Goal: Task Accomplishment & Management: Complete application form

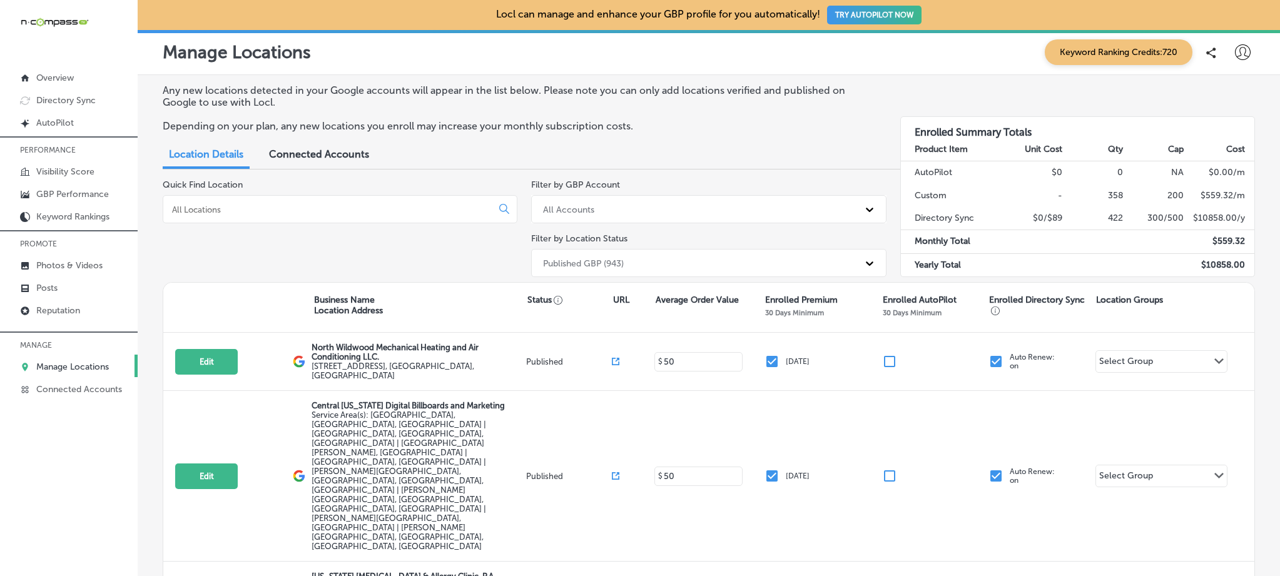
click at [231, 200] on div at bounding box center [340, 209] width 355 height 28
click at [233, 201] on div at bounding box center [340, 209] width 355 height 28
click at [233, 205] on input at bounding box center [330, 209] width 318 height 11
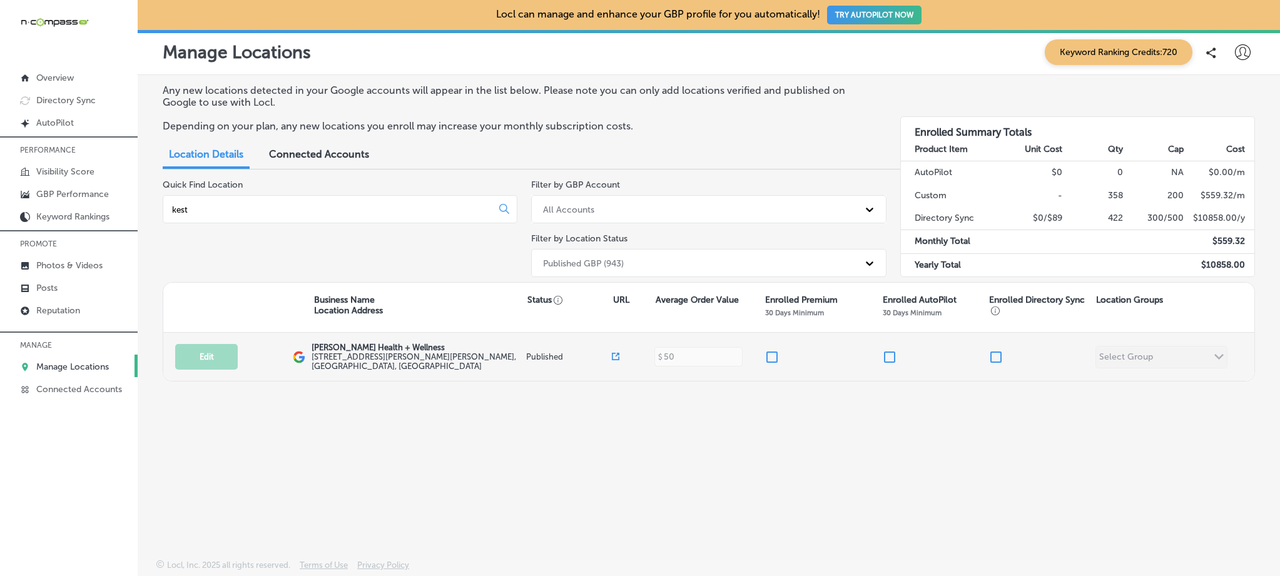
type input "kest"
click at [774, 353] on input "checkbox" at bounding box center [771, 357] width 15 height 15
checkbox input "true"
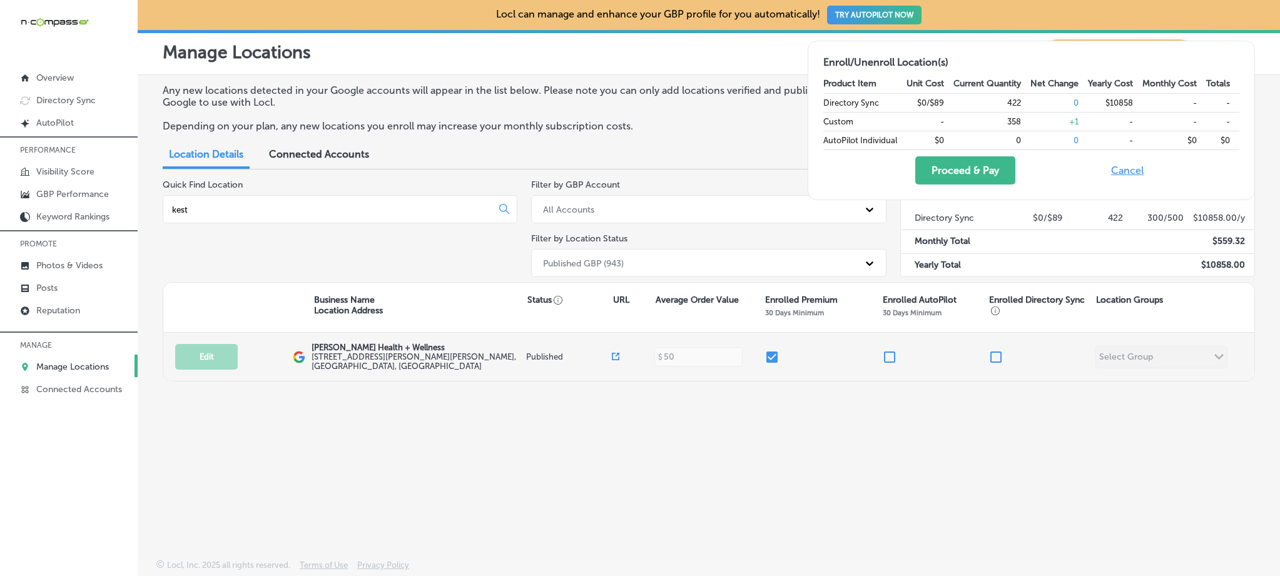
click at [997, 350] on input "checkbox" at bounding box center [995, 357] width 15 height 15
checkbox input "true"
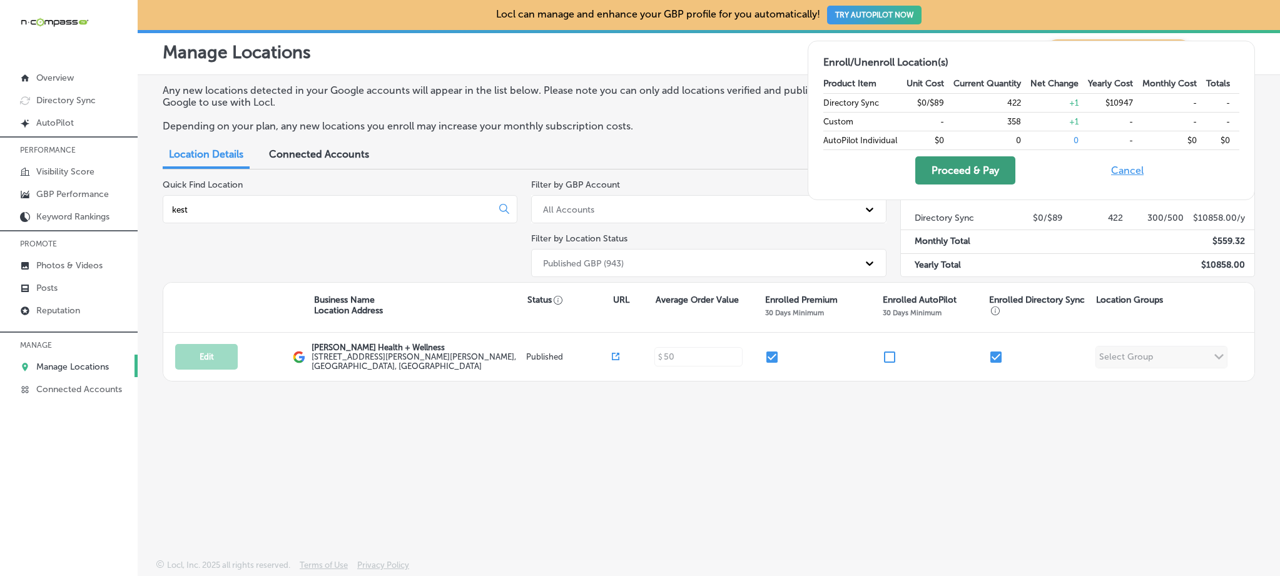
click at [954, 168] on button "Proceed & Pay" at bounding box center [965, 170] width 100 height 28
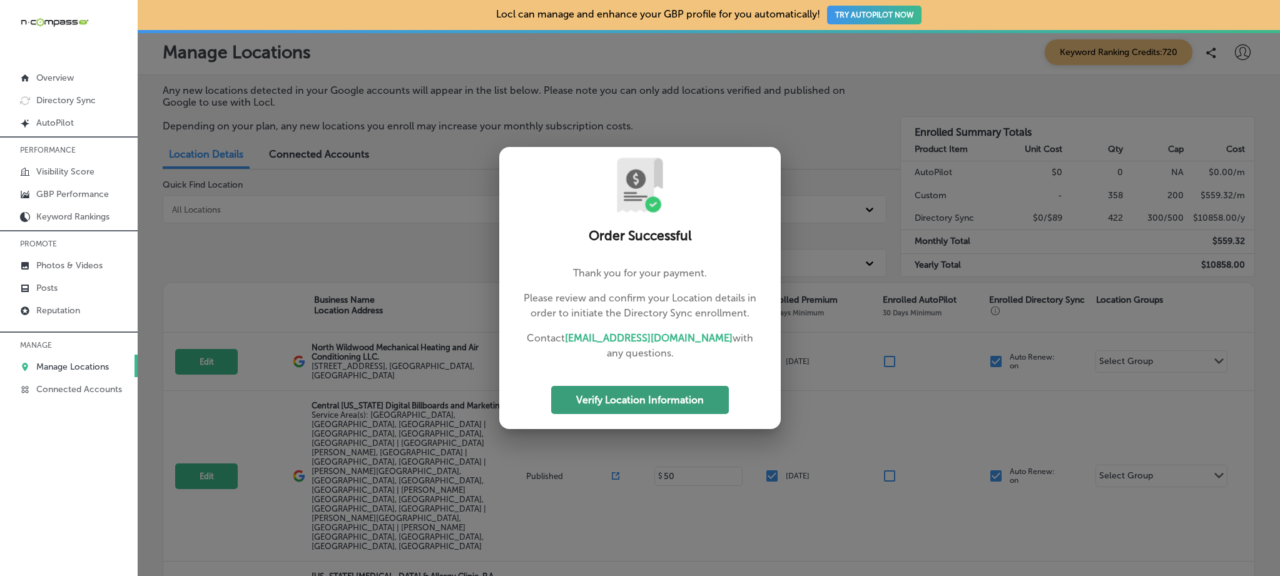
click at [654, 392] on button "Verify Location Information" at bounding box center [640, 400] width 178 height 28
select select "US"
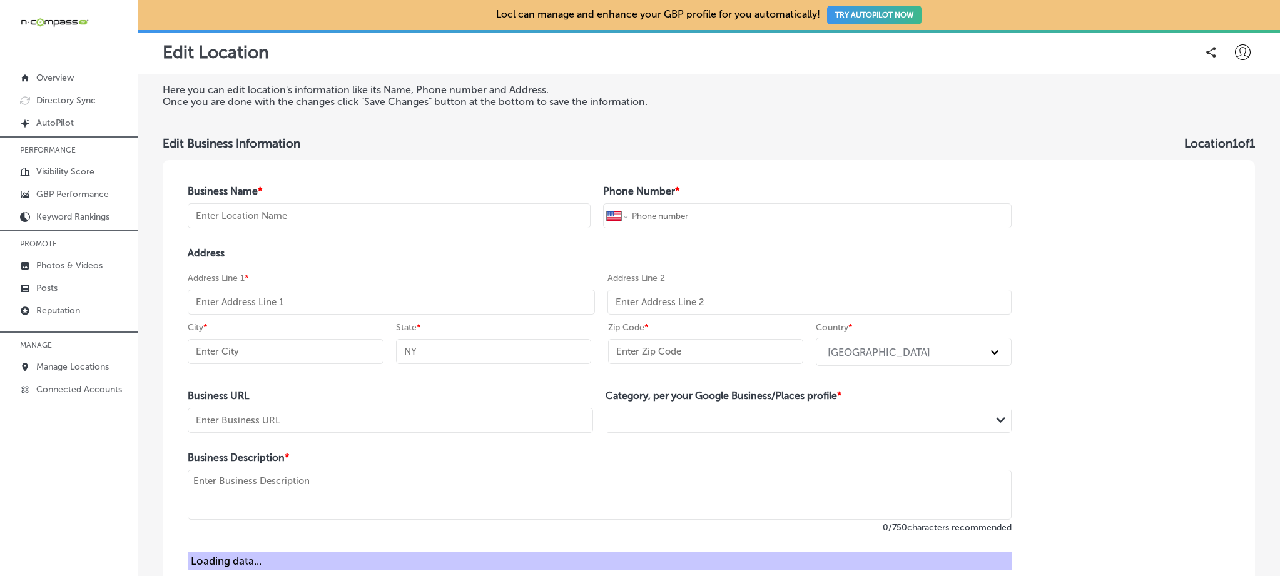
type input "[PERSON_NAME] Health + Wellness"
type input "+1 615 646 6700"
type input "[STREET_ADDRESS][PERSON_NAME][PERSON_NAME]"
type input "[GEOGRAPHIC_DATA]"
type input "TN"
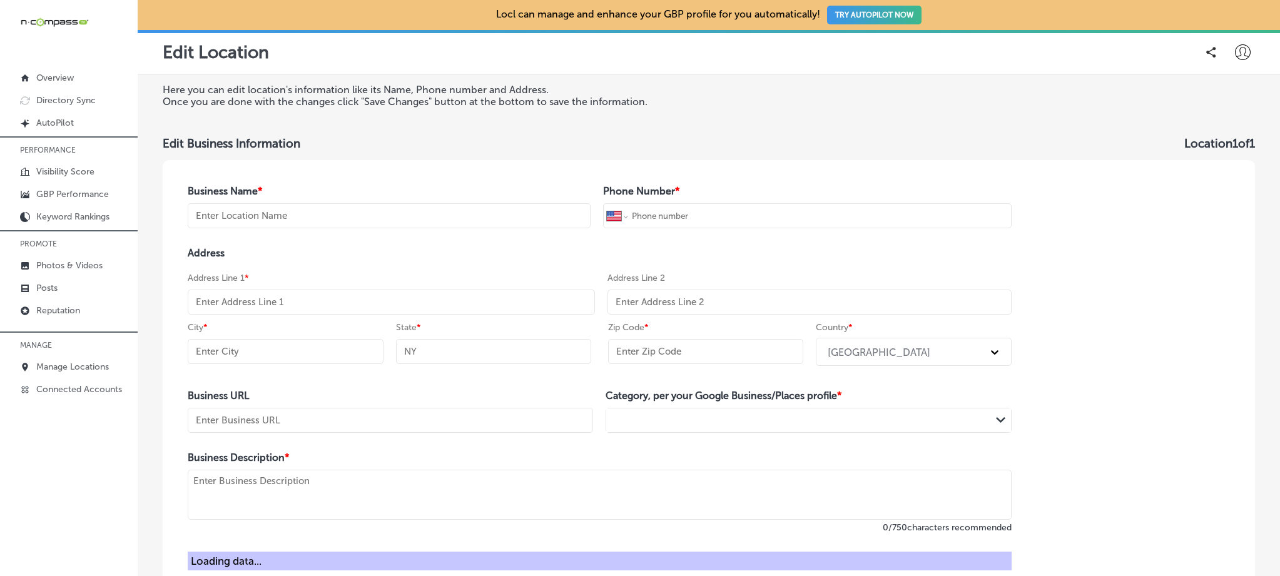
type input "37221"
type input "https://www.thekestners.com/"
type textarea "Chiropractic Care Services In Nashville, TN Our services aim to restore the bod…"
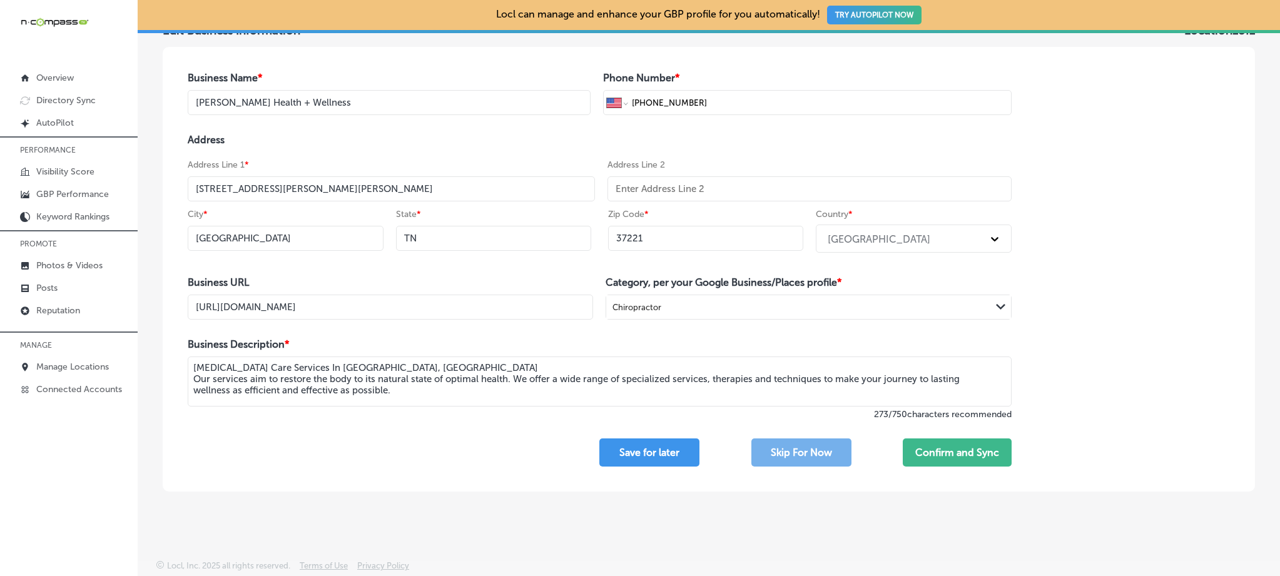
scroll to position [114, 0]
click at [955, 447] on button "Confirm and Sync" at bounding box center [957, 452] width 109 height 28
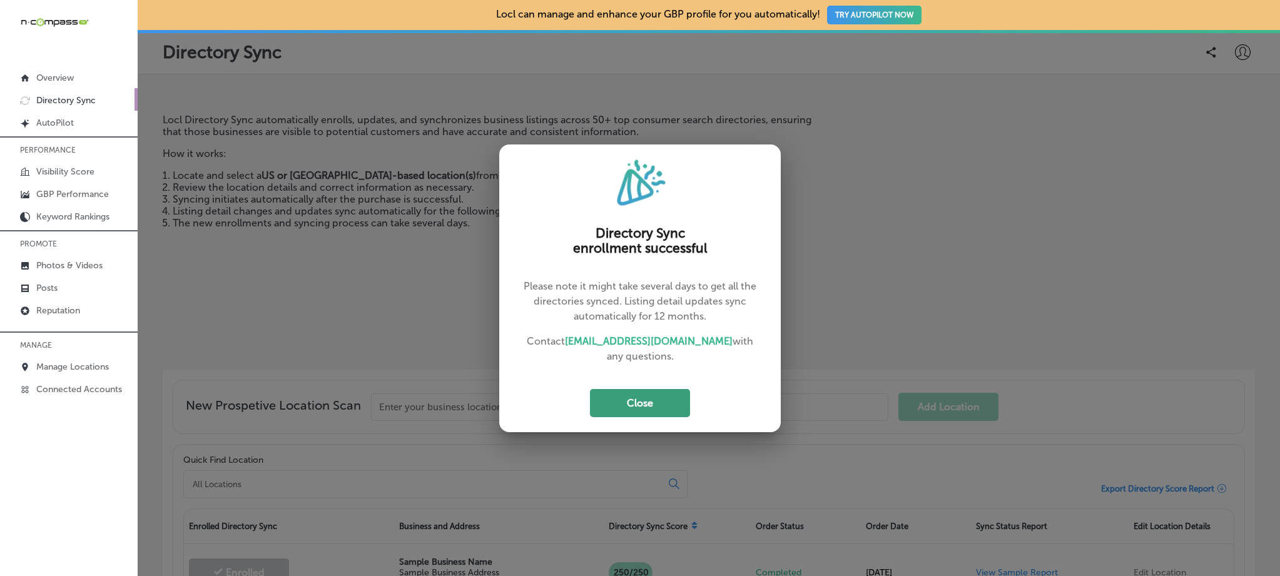
click at [662, 392] on button "Close" at bounding box center [640, 403] width 100 height 28
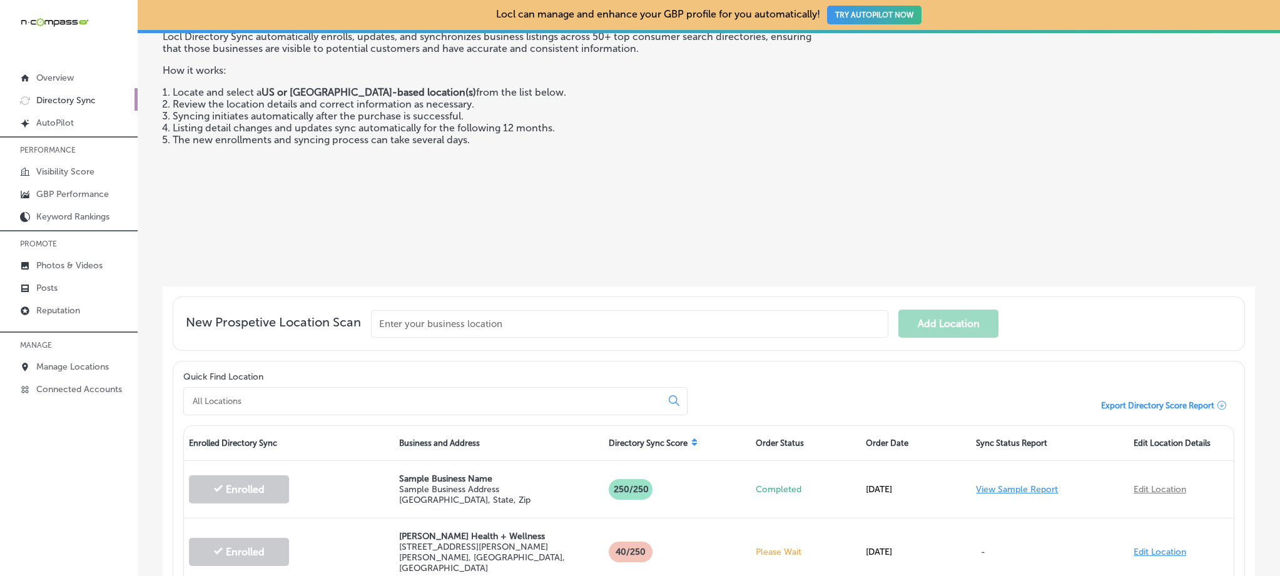
scroll to position [320, 0]
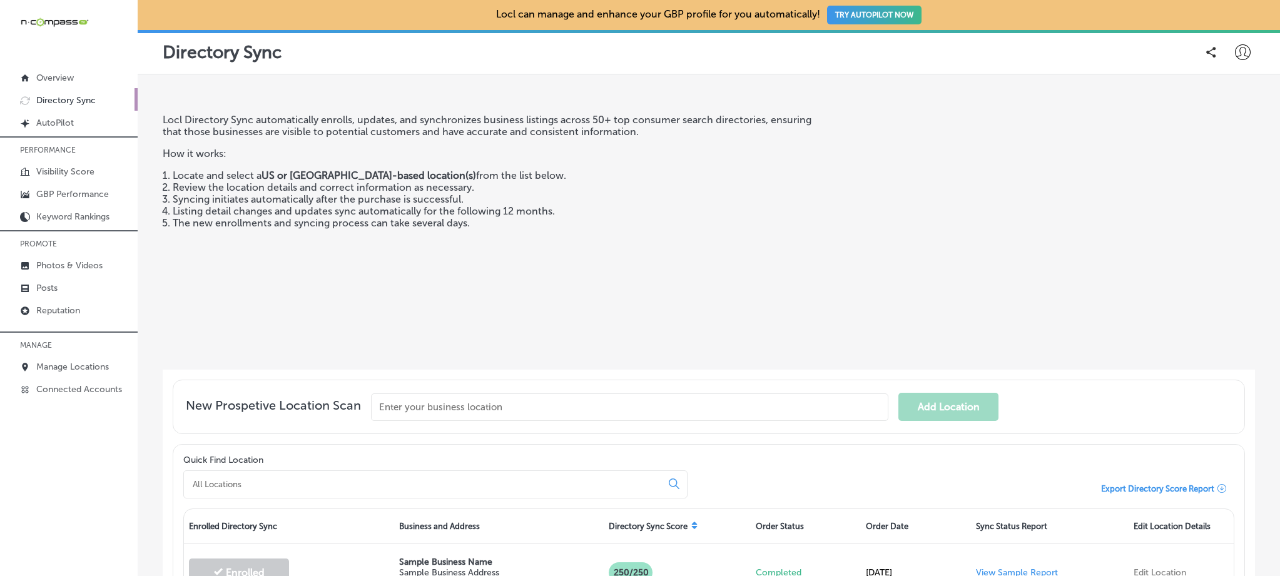
click at [1235, 52] on icon at bounding box center [1243, 52] width 16 height 16
click at [1235, 47] on icon at bounding box center [1243, 52] width 16 height 16
click at [1216, 128] on p "My Teams" at bounding box center [1219, 129] width 46 height 15
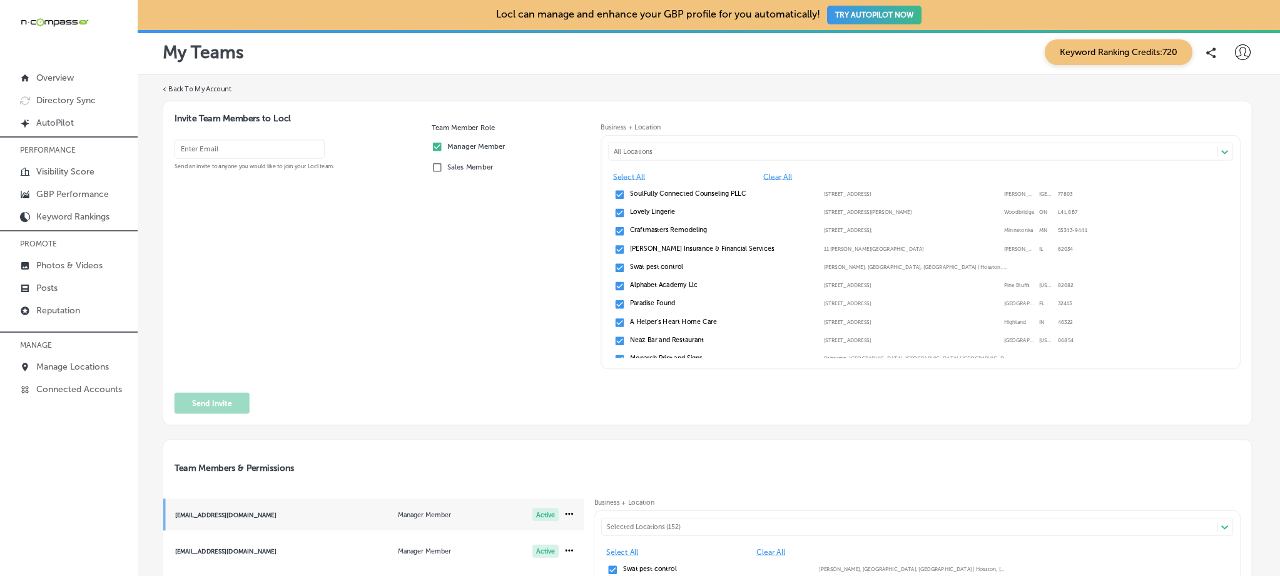
scroll to position [5, 0]
